Goal: Information Seeking & Learning: Learn about a topic

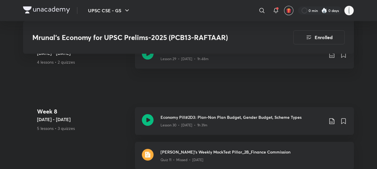
scroll to position [1911, 1]
click at [278, 9] on span at bounding box center [277, 8] width 2 height 2
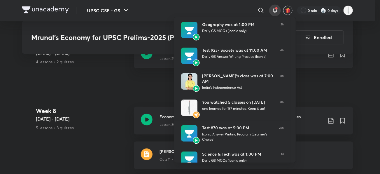
click at [86, 91] on div at bounding box center [190, 87] width 380 height 174
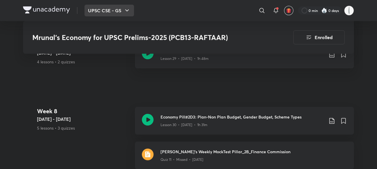
click at [84, 10] on button "UPSC CSE - GS" at bounding box center [109, 11] width 50 height 12
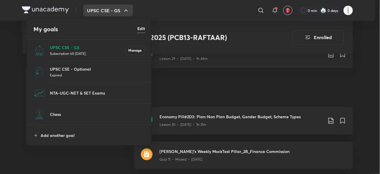
click at [0, 106] on div at bounding box center [190, 87] width 380 height 174
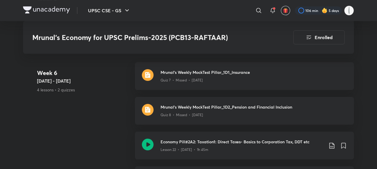
scroll to position [1463, 0]
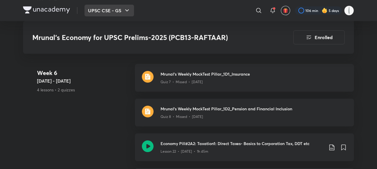
click at [84, 10] on button "UPSC CSE - GS" at bounding box center [109, 11] width 50 height 12
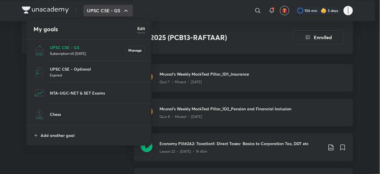
click at [57, 50] on p "Subscription till [DATE]" at bounding box center [87, 53] width 75 height 6
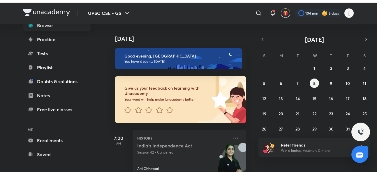
scroll to position [60, 0]
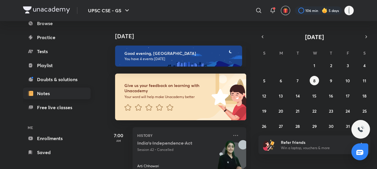
click at [24, 95] on link "Notes" at bounding box center [57, 93] width 68 height 12
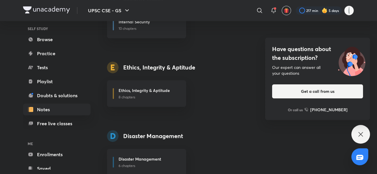
scroll to position [31, 0]
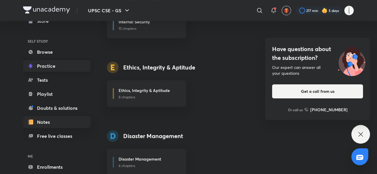
click at [23, 61] on link "Practice" at bounding box center [57, 66] width 68 height 12
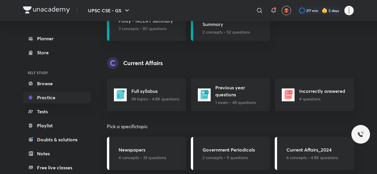
scroll to position [330, 0]
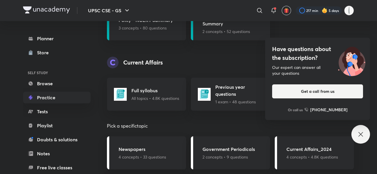
click at [359, 128] on div "Have questions about the subscription? Our expert can answer all your questions…" at bounding box center [360, 134] width 19 height 19
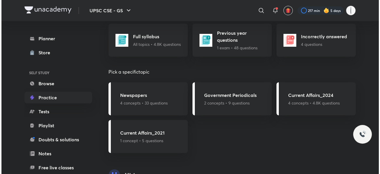
scroll to position [384, 0]
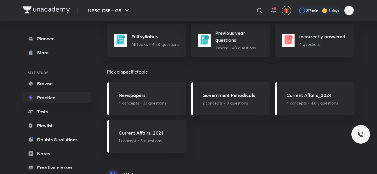
click at [167, 86] on div "Newspapers 4 concepts • 33 questions" at bounding box center [146, 98] width 79 height 33
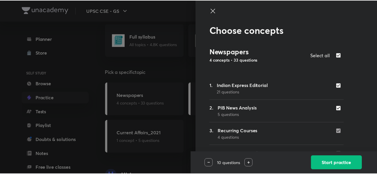
scroll to position [11, 0]
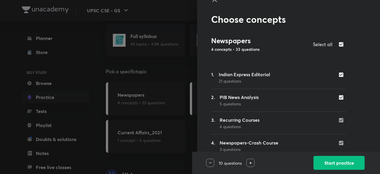
click at [160, 36] on div at bounding box center [190, 87] width 380 height 174
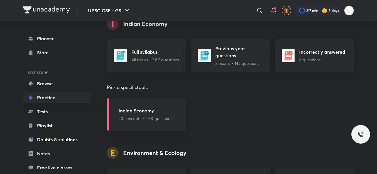
scroll to position [1127, 0]
